Goal: Book appointment/travel/reservation

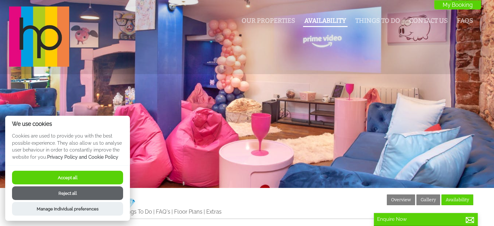
click at [318, 21] on link "Availability" at bounding box center [325, 20] width 42 height 7
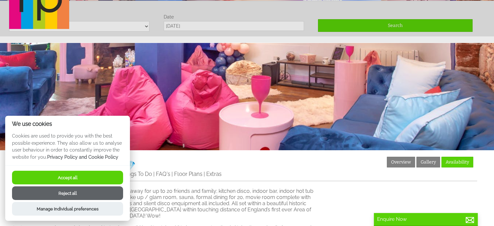
scroll to position [38, 0]
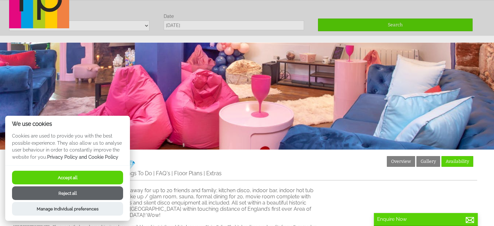
click at [70, 178] on button "Accept all" at bounding box center [67, 177] width 111 height 14
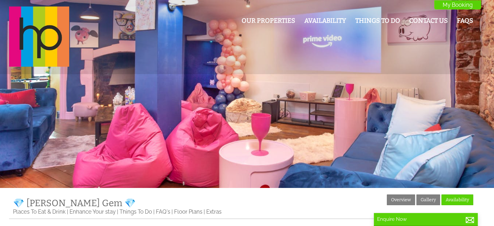
click at [327, 13] on div "Our Properties Availability Things To Do Contact Us FAQs My Booking My Booking" at bounding box center [242, 36] width 475 height 61
click at [327, 21] on link "Availability" at bounding box center [325, 20] width 42 height 7
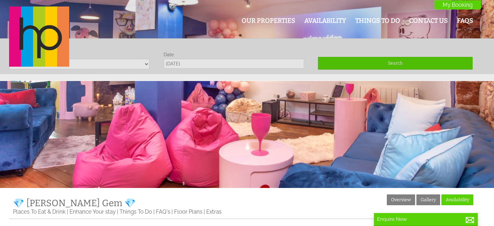
click at [141, 68] on header "Our Properties Availability Things To Do Contact Us FAQs My Booking My Booking" at bounding box center [247, 37] width 494 height 74
click at [145, 64] on div "Our Properties Availability Things To Do Contact Us FAQs My Booking My Booking" at bounding box center [242, 36] width 475 height 61
click at [145, 62] on div "Our Properties Availability Things To Do Contact Us FAQs My Booking My Booking" at bounding box center [242, 36] width 475 height 61
click at [75, 65] on div "Our Properties Availability Things To Do Contact Us FAQs My Booking My Booking" at bounding box center [242, 36] width 475 height 61
click at [196, 60] on div "Our Properties Availability Things To Do Contact Us FAQs My Booking My Booking" at bounding box center [242, 36] width 475 height 61
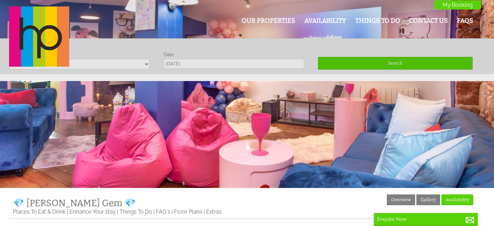
click at [196, 68] on header "Our Properties Availability Things To Do Contact Us FAQs My Booking My Booking" at bounding box center [247, 37] width 494 height 74
click at [217, 64] on div "Our Properties Availability Things To Do Contact Us FAQs My Booking My Booking" at bounding box center [242, 36] width 475 height 61
click at [176, 66] on div "Our Properties Availability Things To Do Contact Us FAQs My Booking My Booking" at bounding box center [242, 36] width 475 height 61
click at [177, 48] on div "Our Properties Availability Things To Do Contact Us FAQs My Booking My Booking" at bounding box center [242, 36] width 475 height 61
click at [319, 18] on link "Availability" at bounding box center [325, 20] width 42 height 7
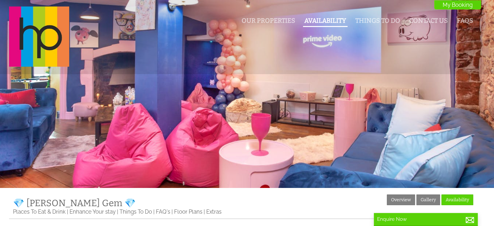
click at [332, 20] on link "Availability" at bounding box center [325, 20] width 42 height 7
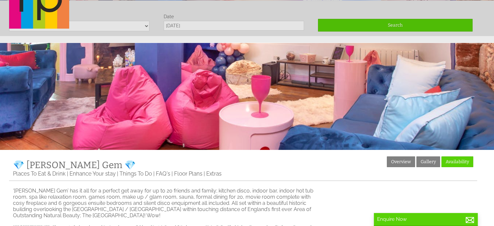
scroll to position [38, 0]
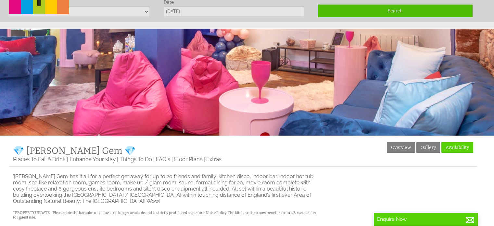
scroll to position [0, 0]
